Goal: Information Seeking & Learning: Learn about a topic

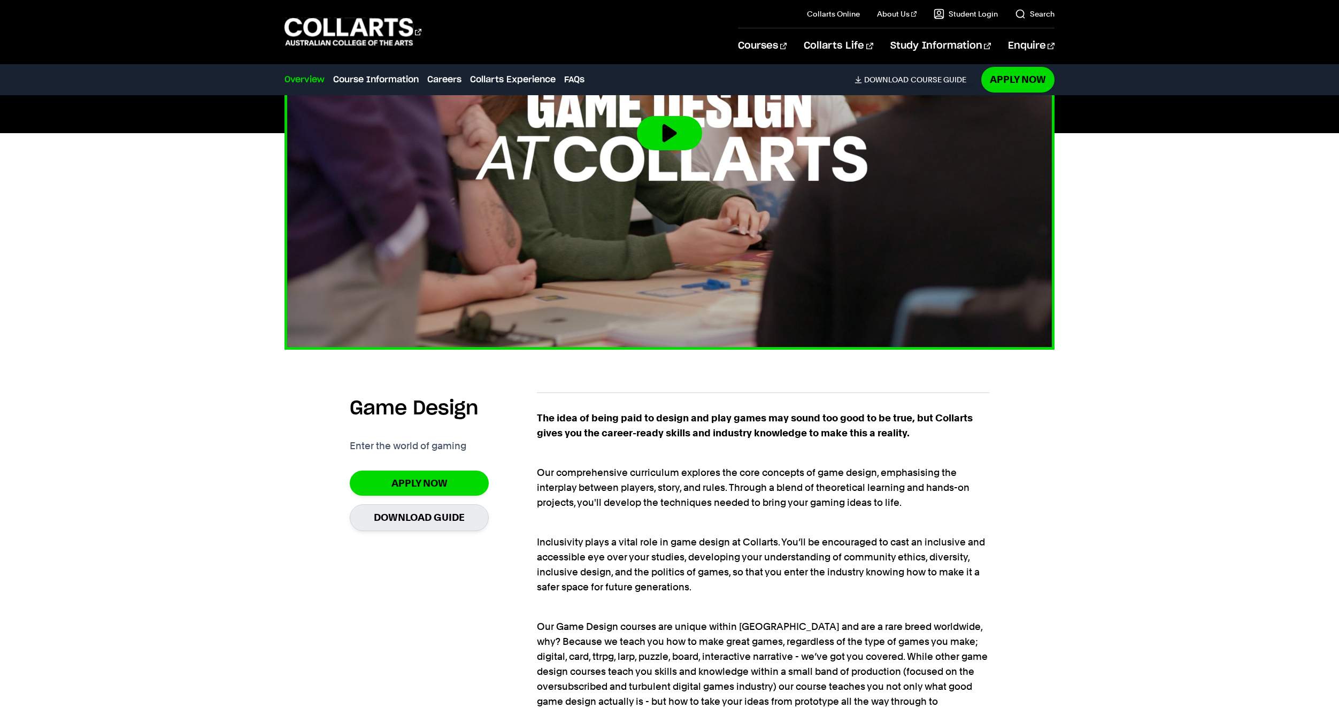
scroll to position [588, 0]
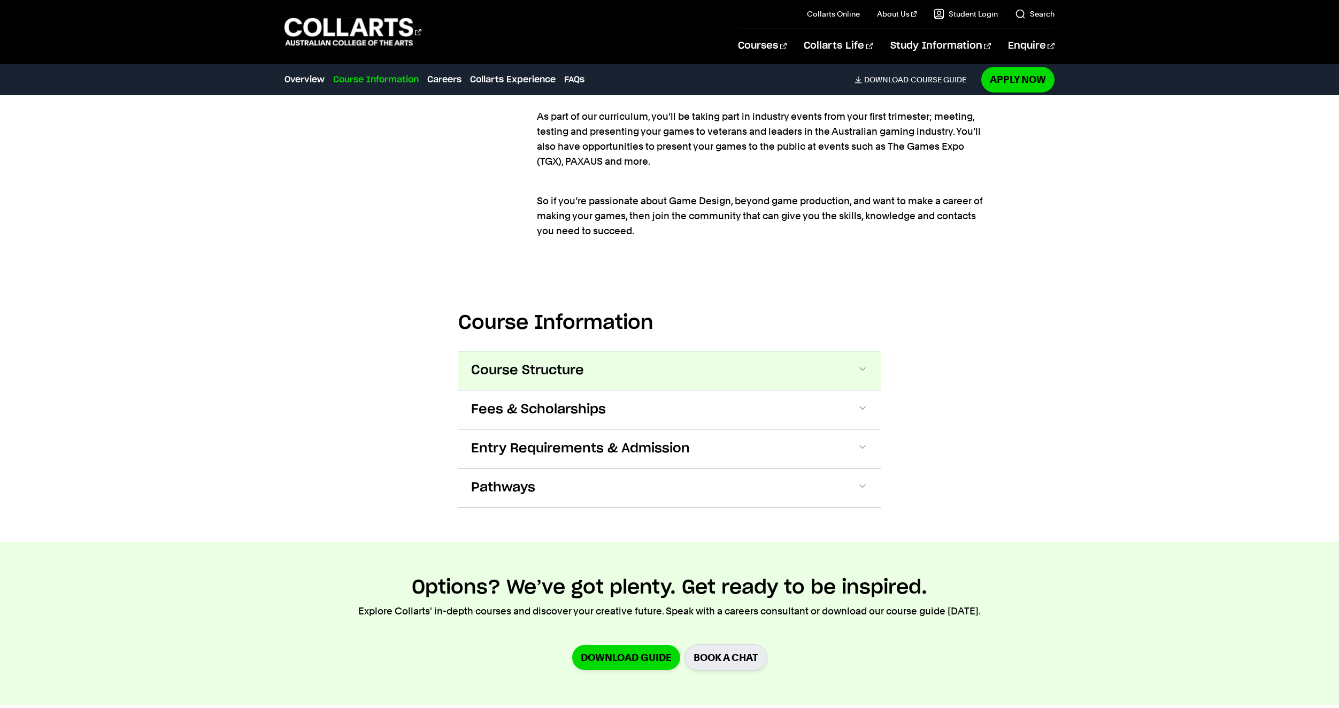
click at [587, 386] on button "Course Structure" at bounding box center [669, 370] width 423 height 39
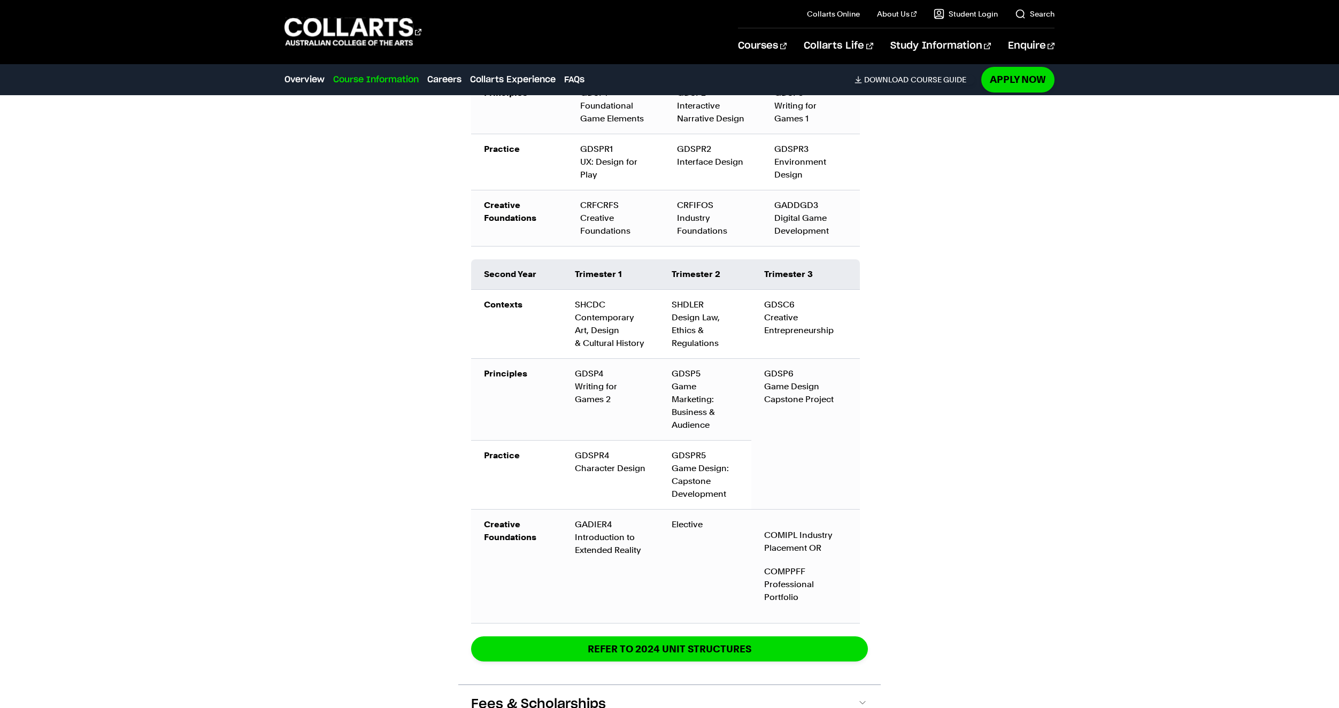
scroll to position [1699, 0]
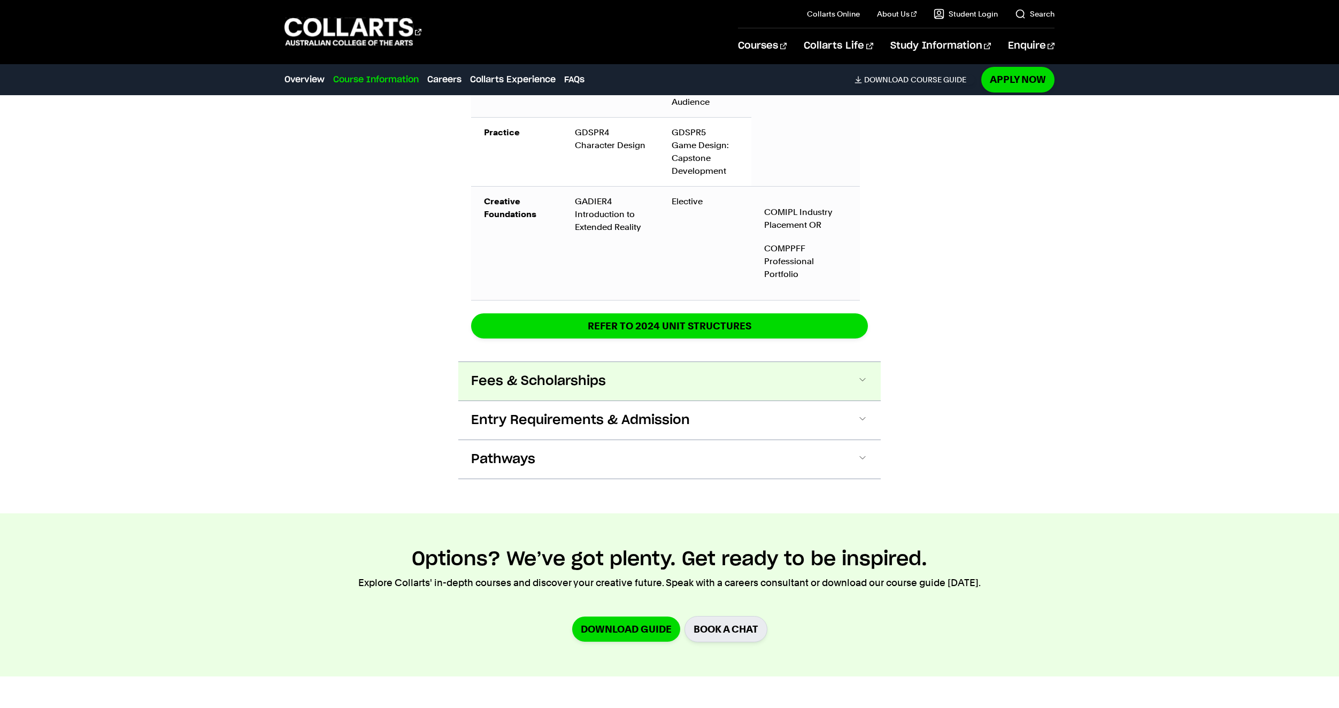
click at [607, 399] on button "Fees & Scholarships" at bounding box center [669, 381] width 423 height 39
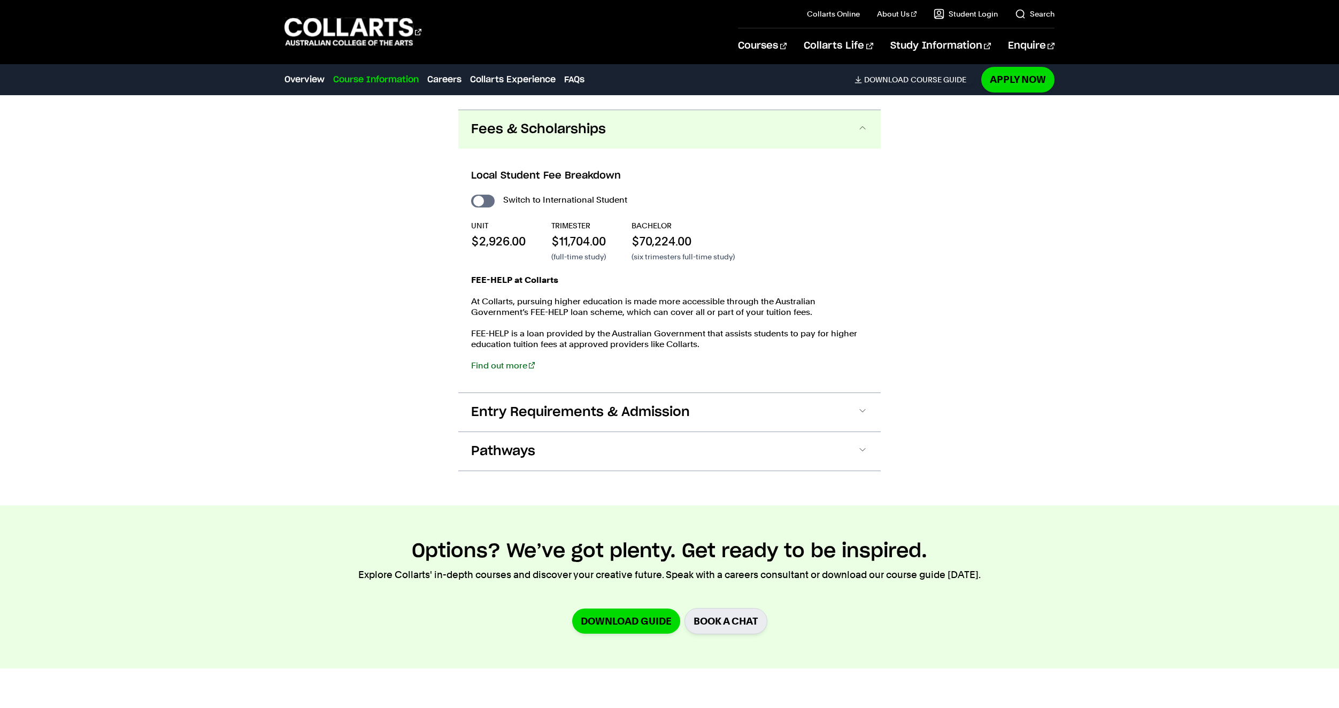
scroll to position [2285, 0]
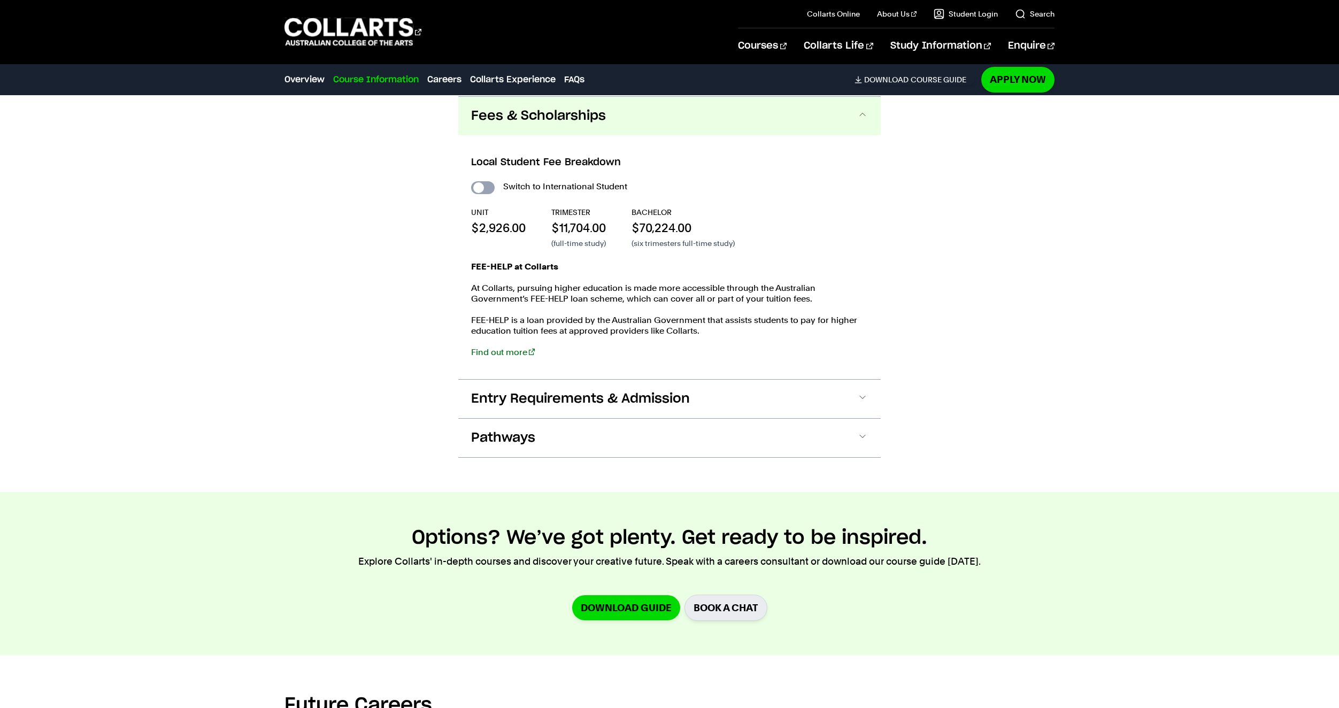
click at [492, 189] on input "International Student" at bounding box center [483, 187] width 24 height 13
checkbox input "true"
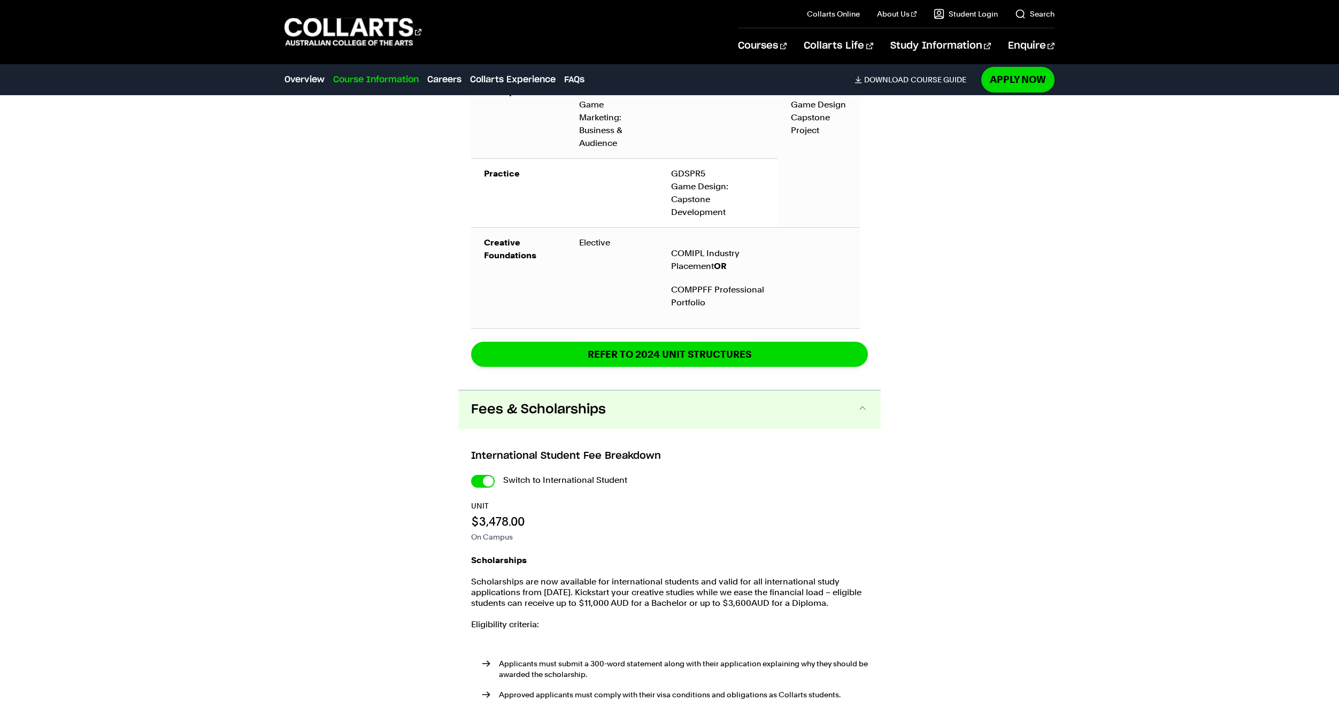
scroll to position [2735, 0]
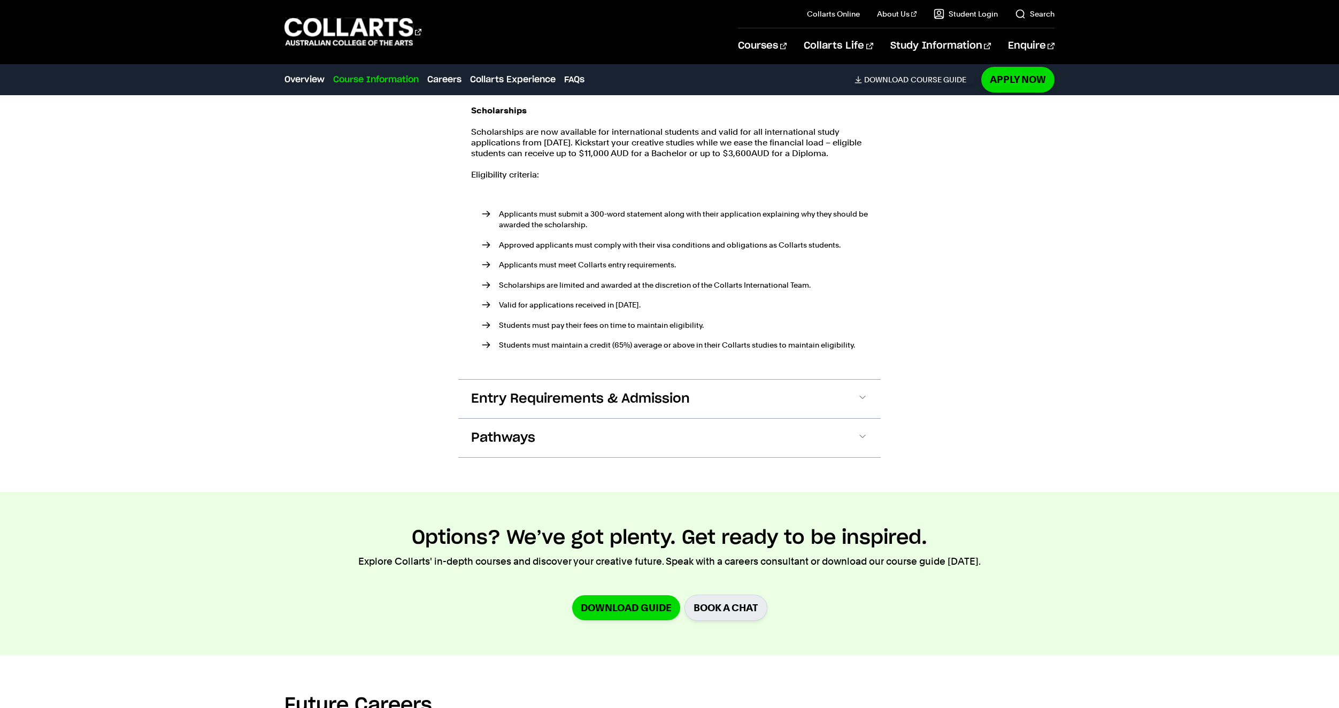
click at [492, 189] on div "Scholarships Scholarships are now available for international students and vali…" at bounding box center [669, 236] width 397 height 263
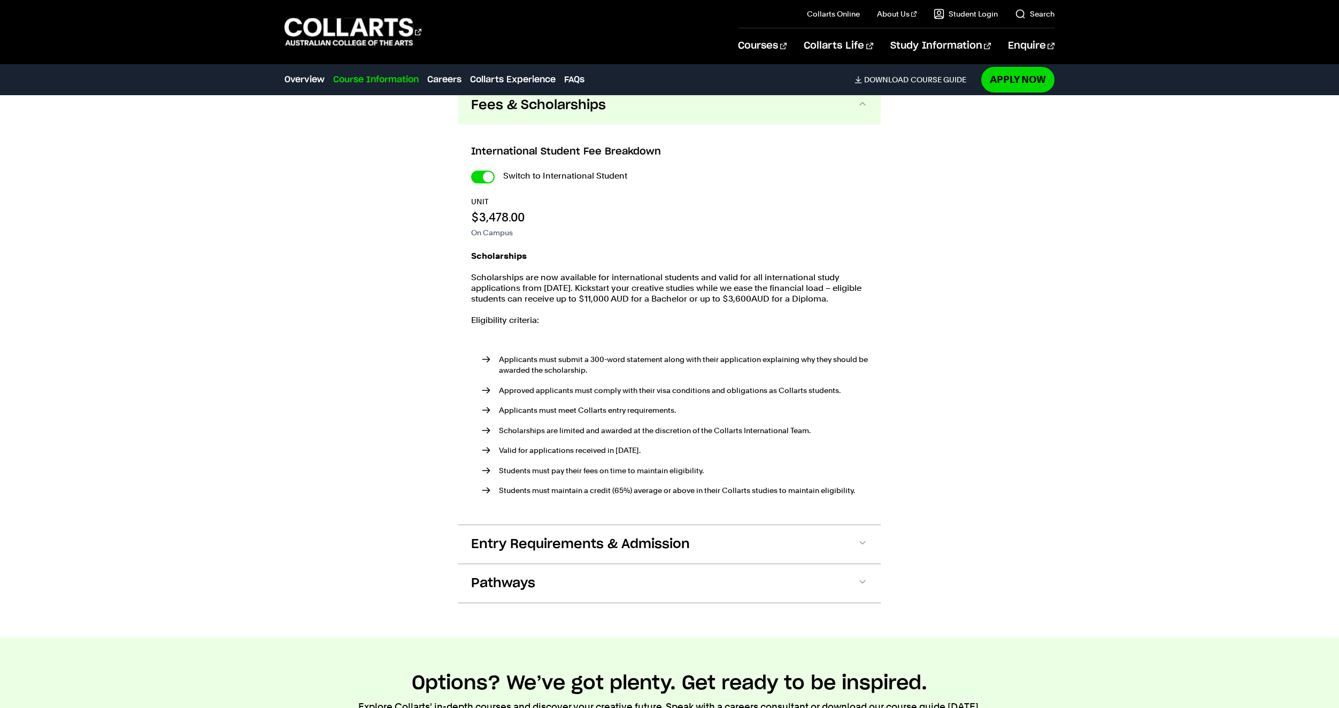
scroll to position [2574, 0]
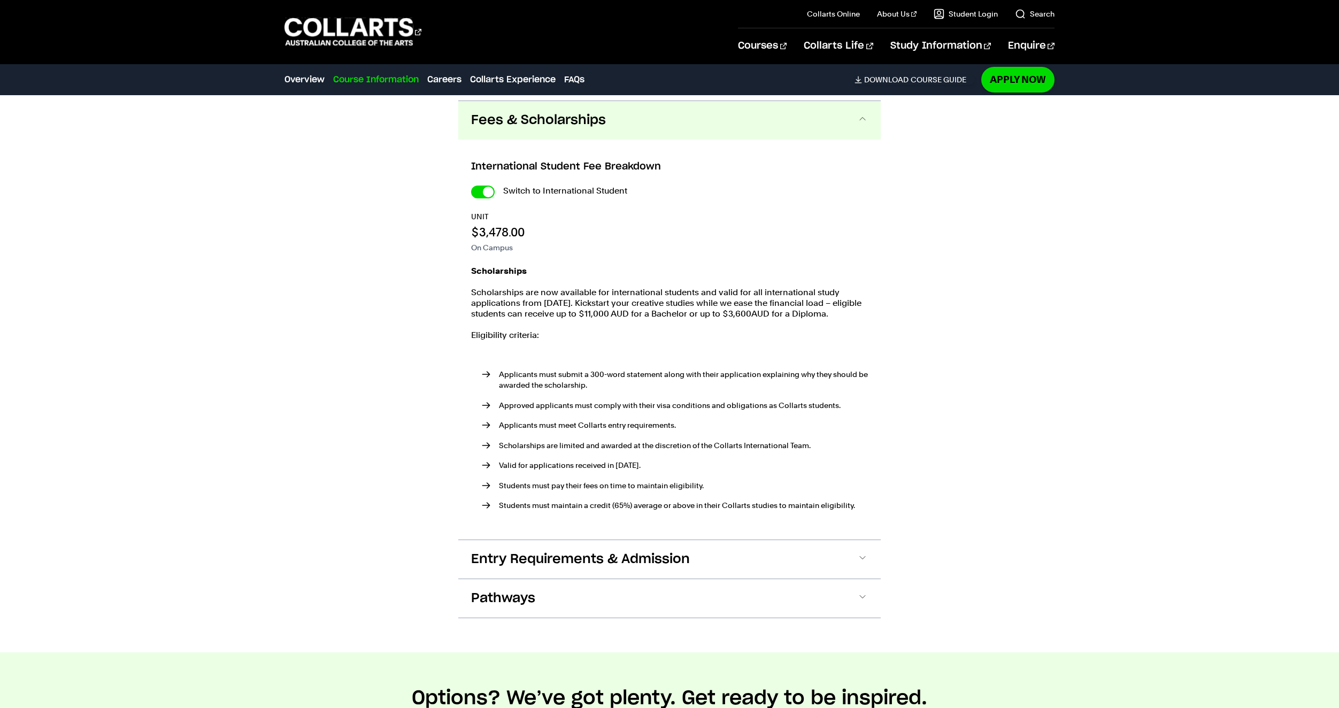
click at [492, 200] on div "Switch to International Student UNIT $3,478.00 On Campus Scholarships Scholarsh…" at bounding box center [669, 356] width 397 height 346
click at [484, 197] on input "International Student" at bounding box center [483, 192] width 24 height 13
checkbox input "false"
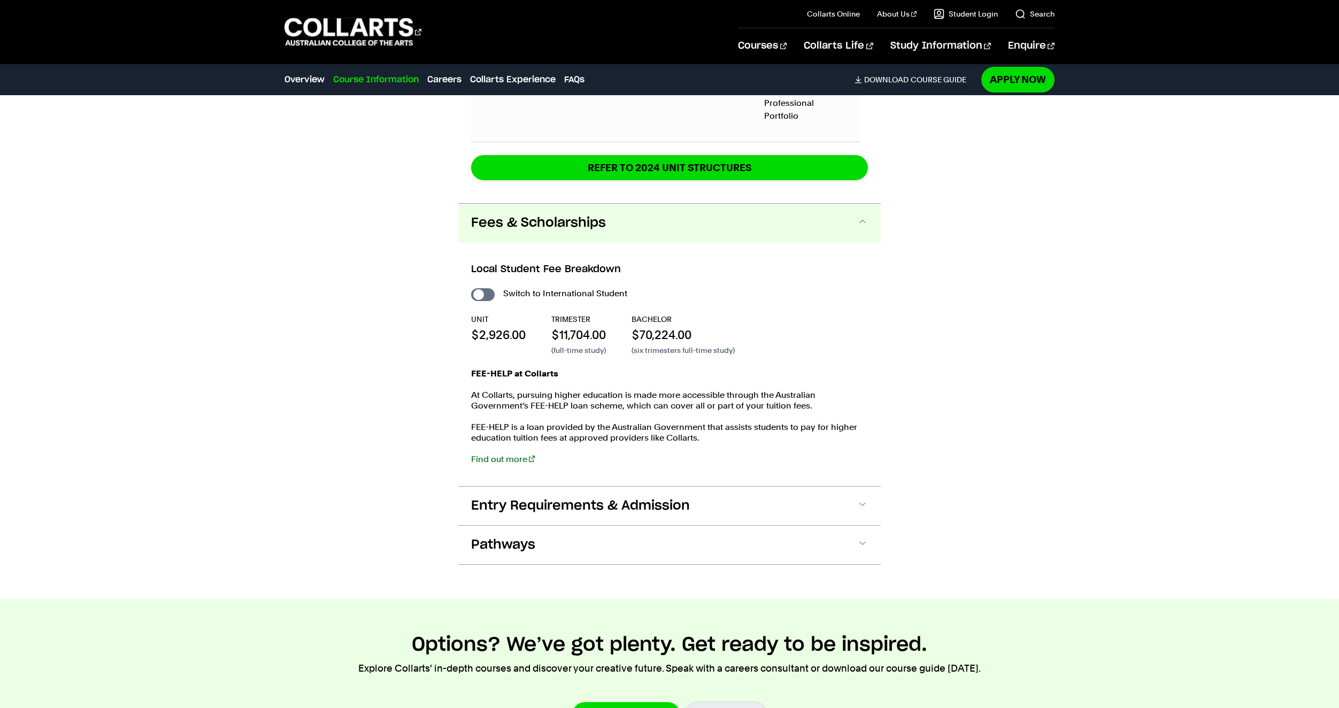
click at [603, 497] on span "Entry Requirements & Admission" at bounding box center [580, 505] width 219 height 17
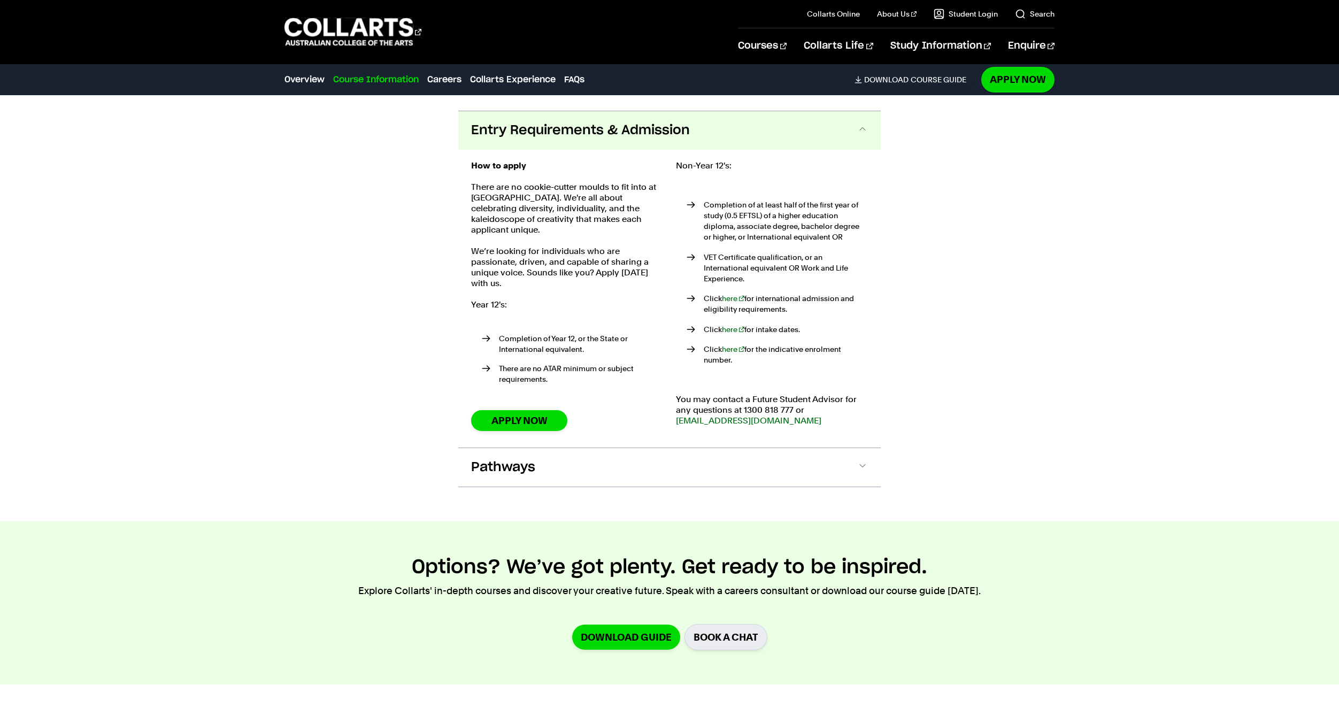
scroll to position [2568, 0]
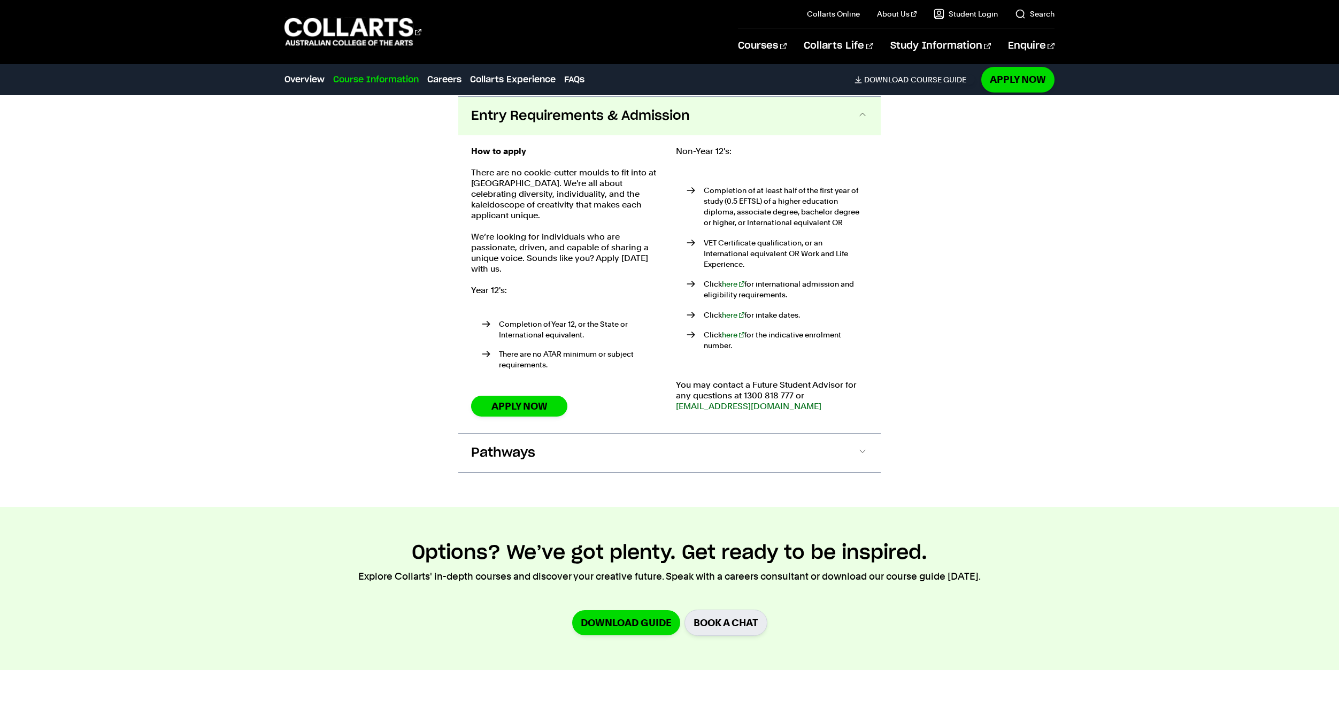
click at [627, 111] on span "Entry Requirements & Admission" at bounding box center [580, 116] width 219 height 17
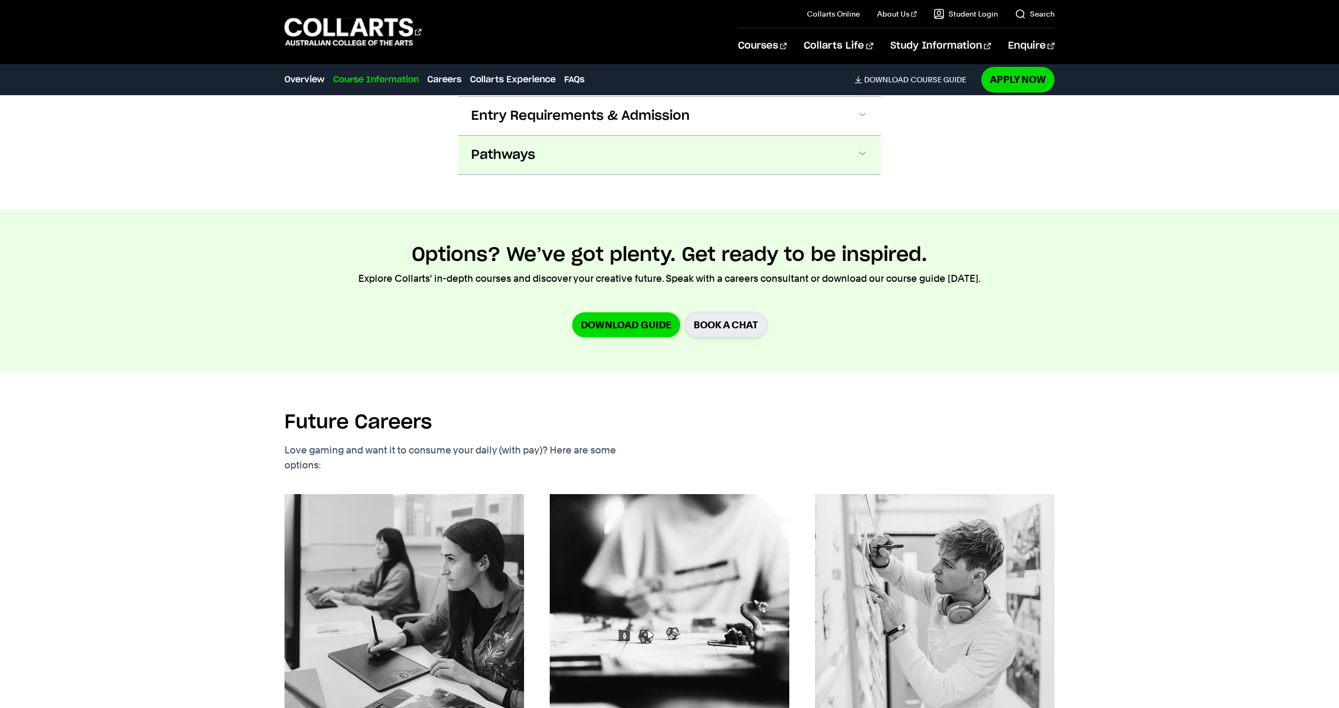
click at [596, 163] on button "Pathways" at bounding box center [669, 155] width 423 height 39
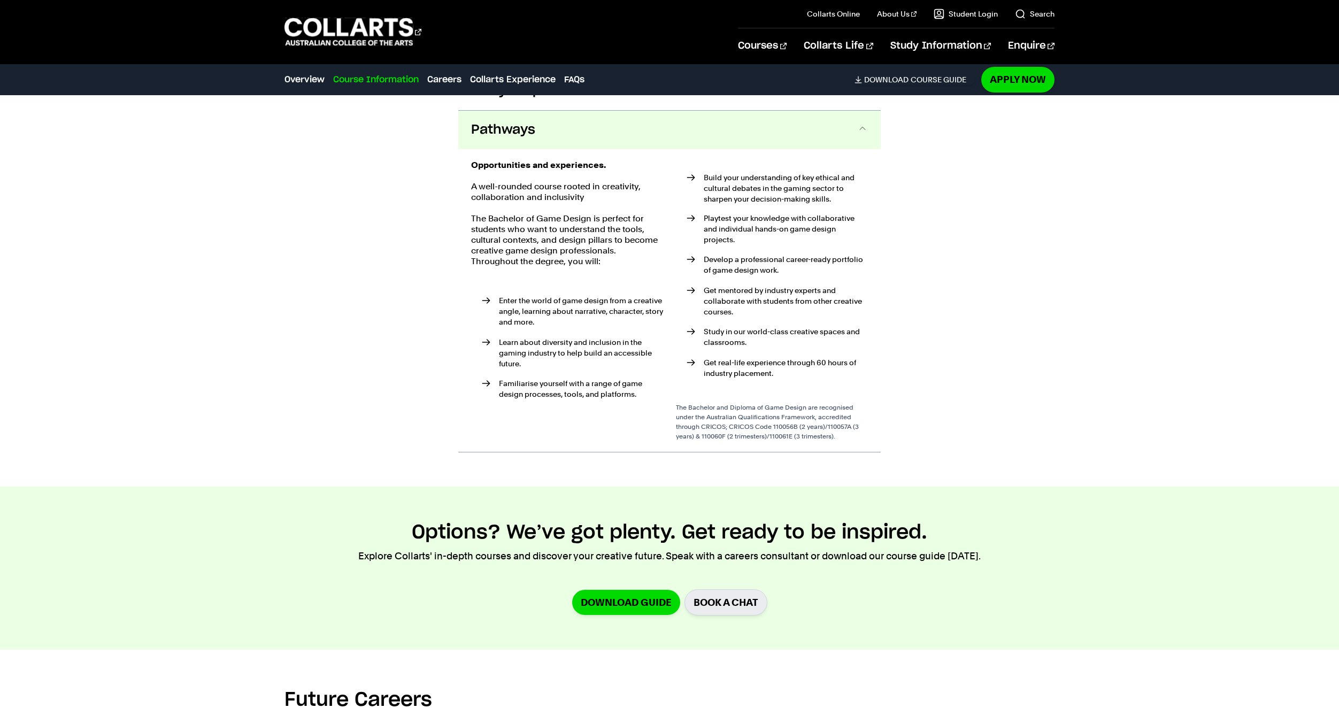
scroll to position [2607, 0]
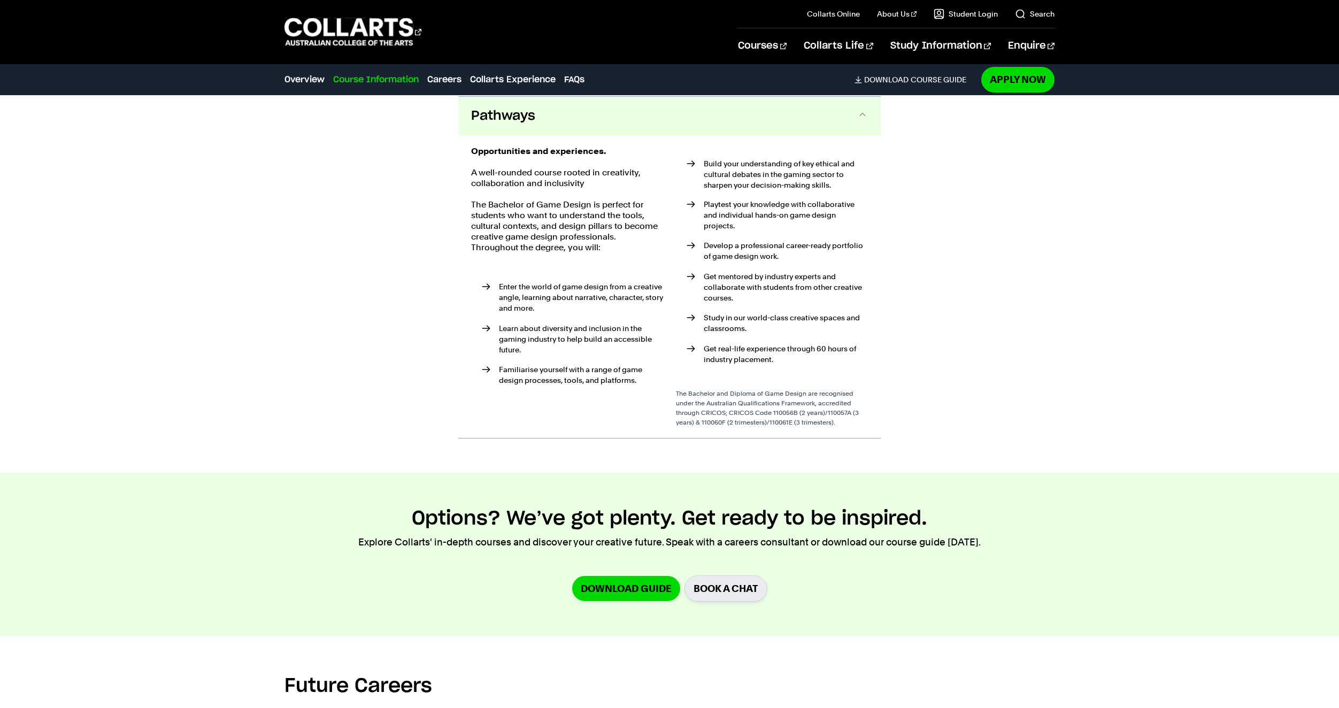
click at [588, 131] on button "Pathways" at bounding box center [669, 116] width 423 height 39
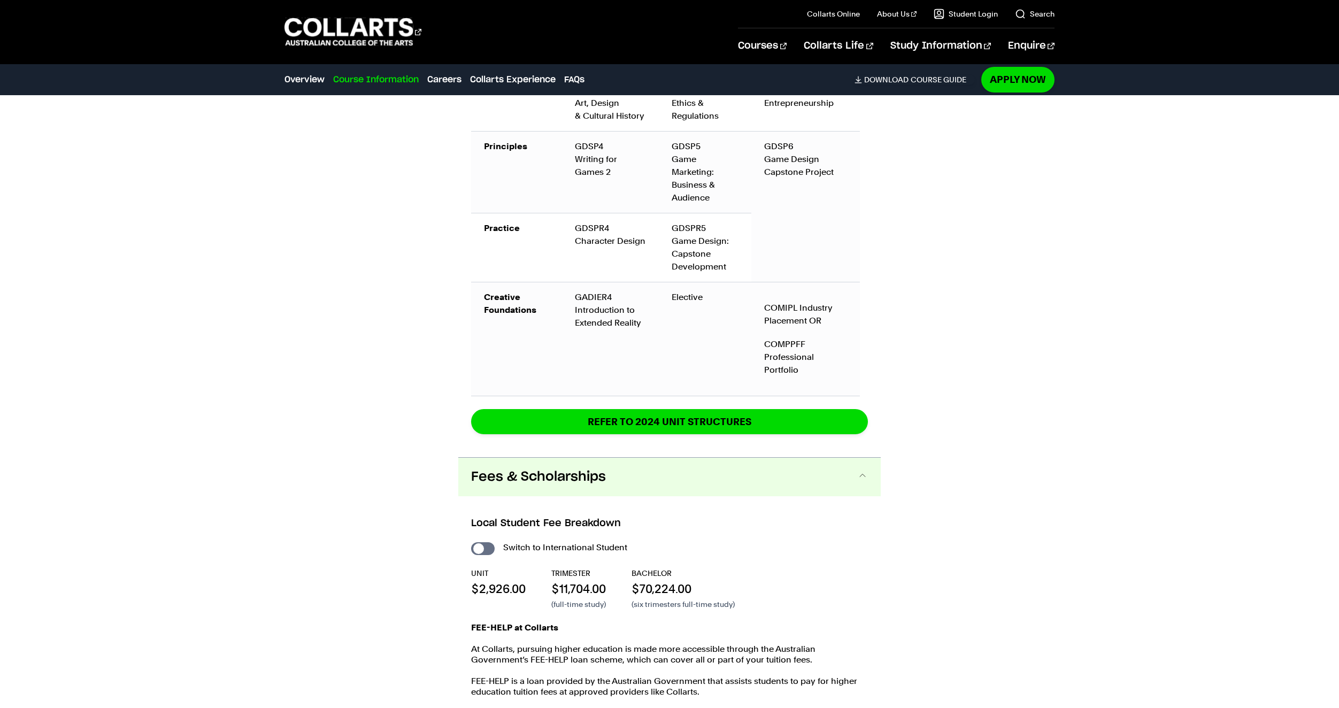
scroll to position [1698, 0]
